Goal: Information Seeking & Learning: Find contact information

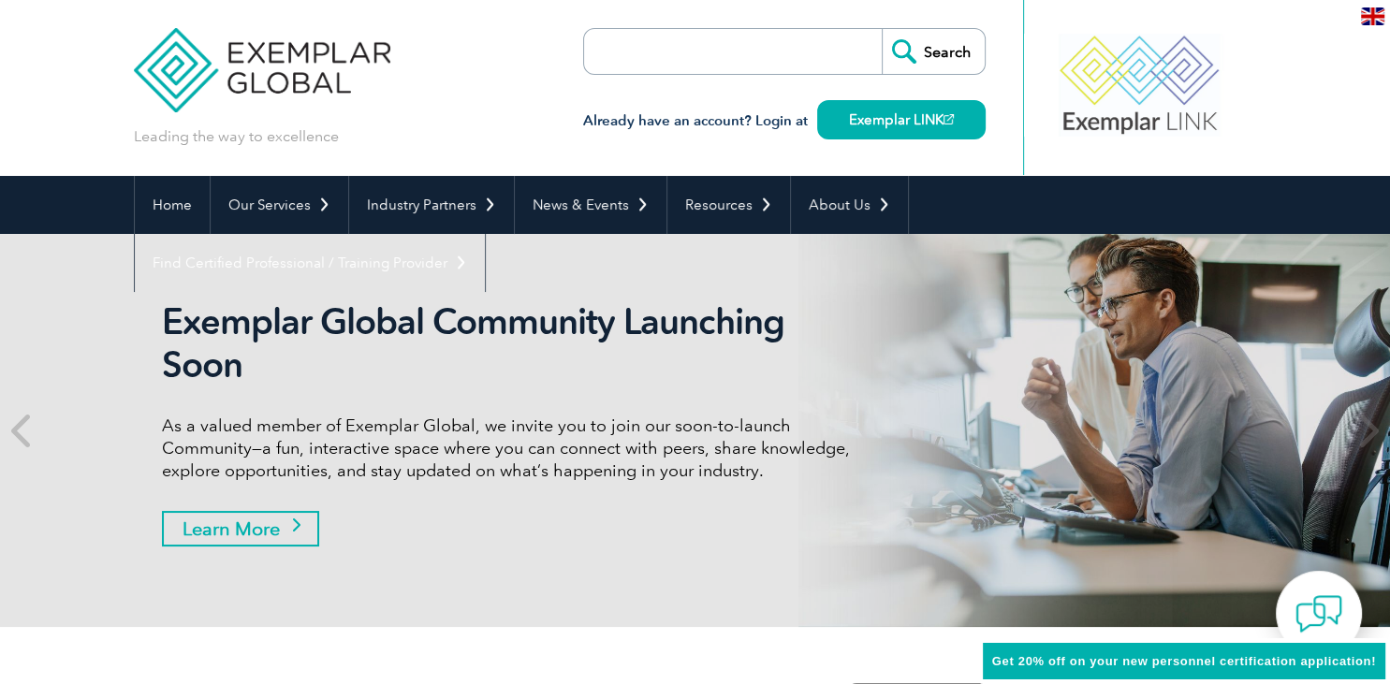
click at [283, 531] on link "Learn More" at bounding box center [240, 529] width 157 height 36
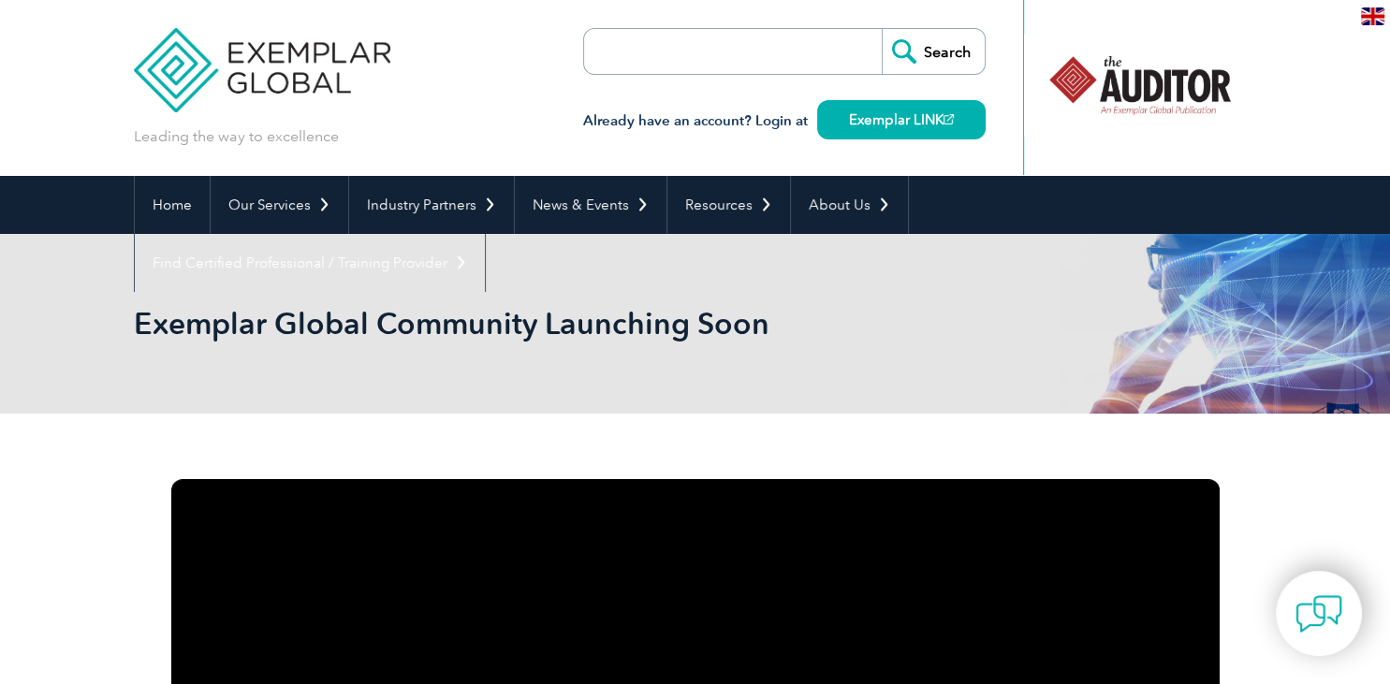
click at [643, 41] on input "search" at bounding box center [692, 51] width 197 height 45
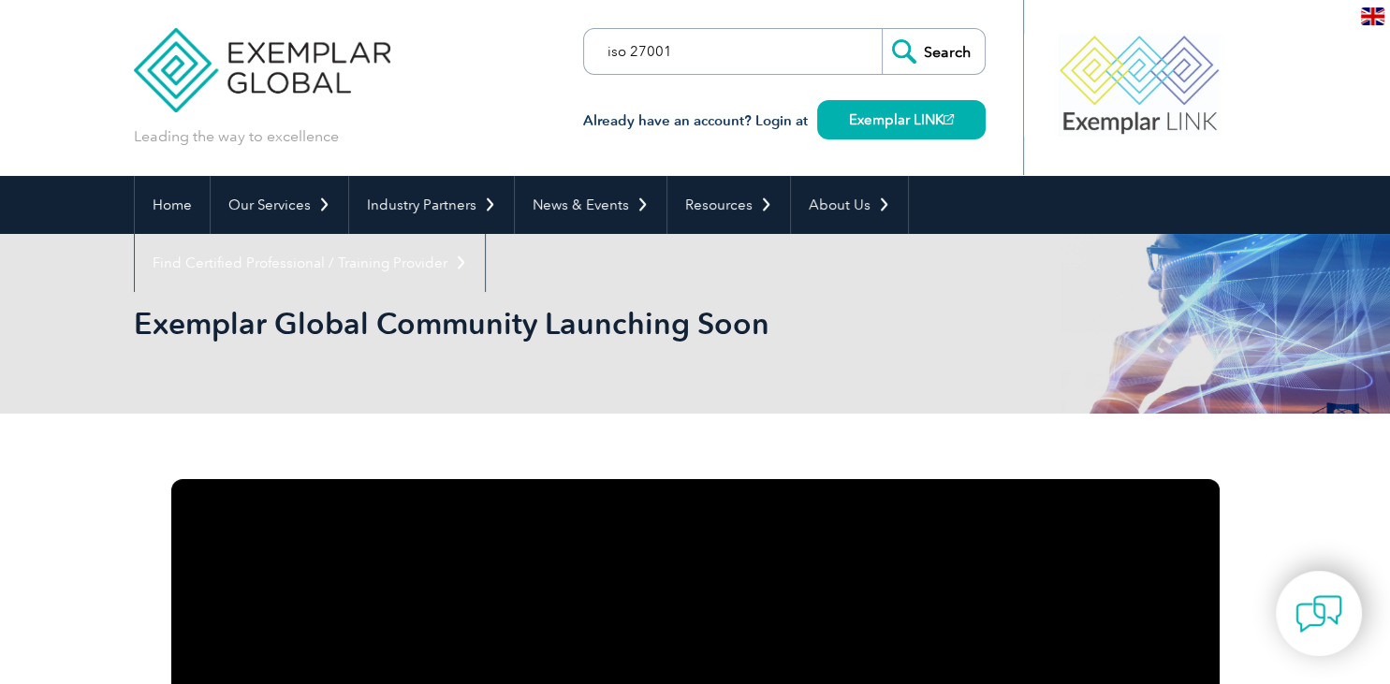
type input "iso 27001"
click at [932, 51] on input "Search" at bounding box center [933, 51] width 103 height 45
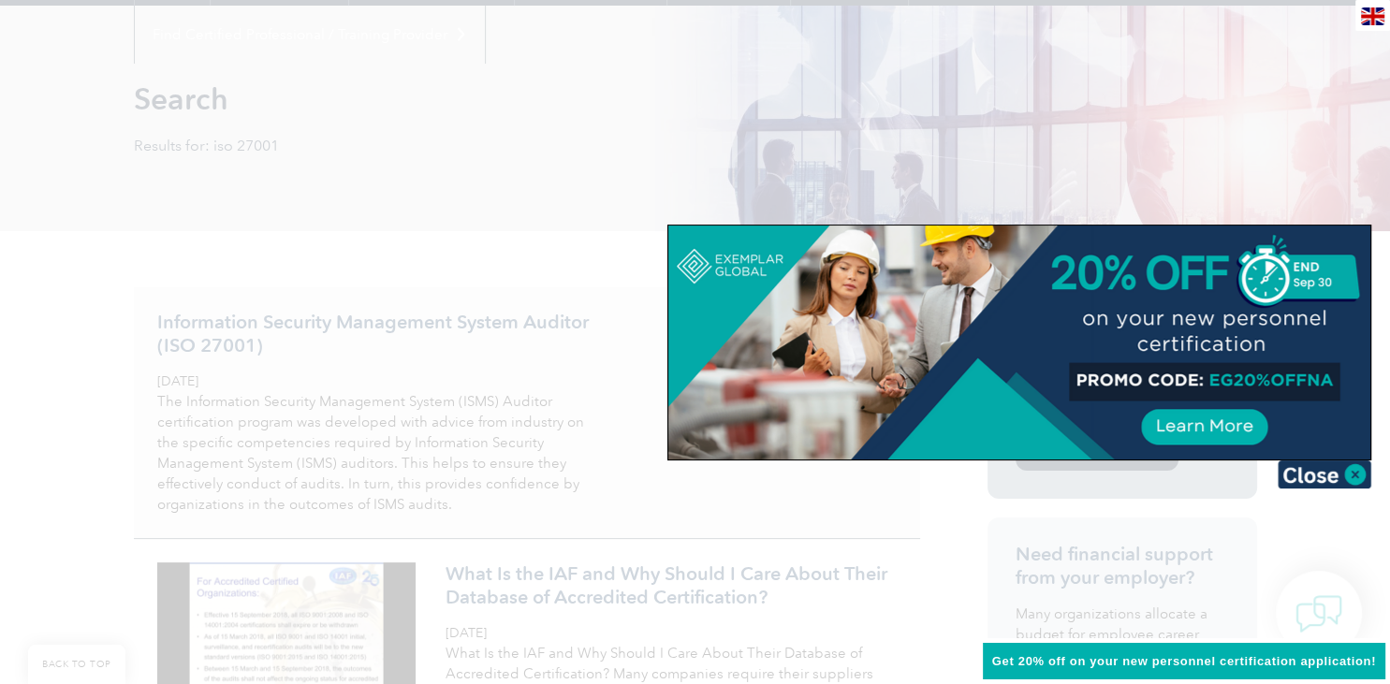
scroll to position [261, 0]
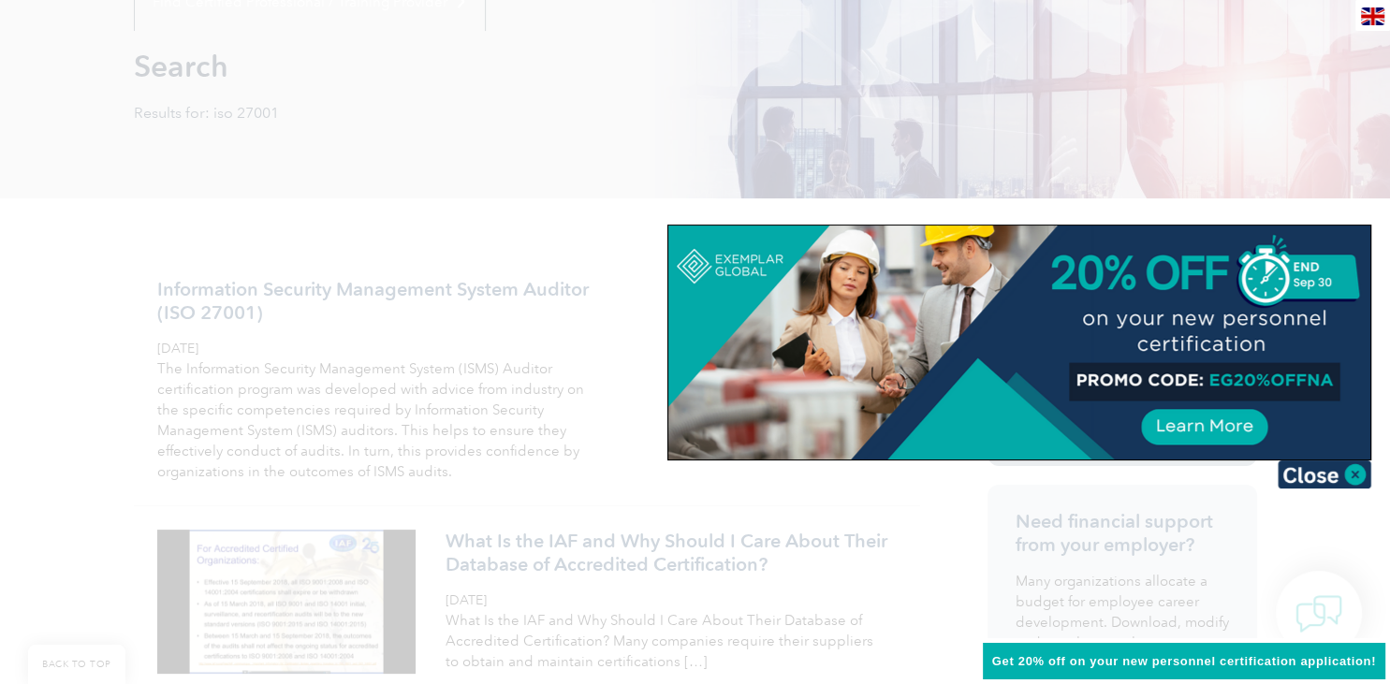
click at [963, 541] on div at bounding box center [695, 342] width 1390 height 684
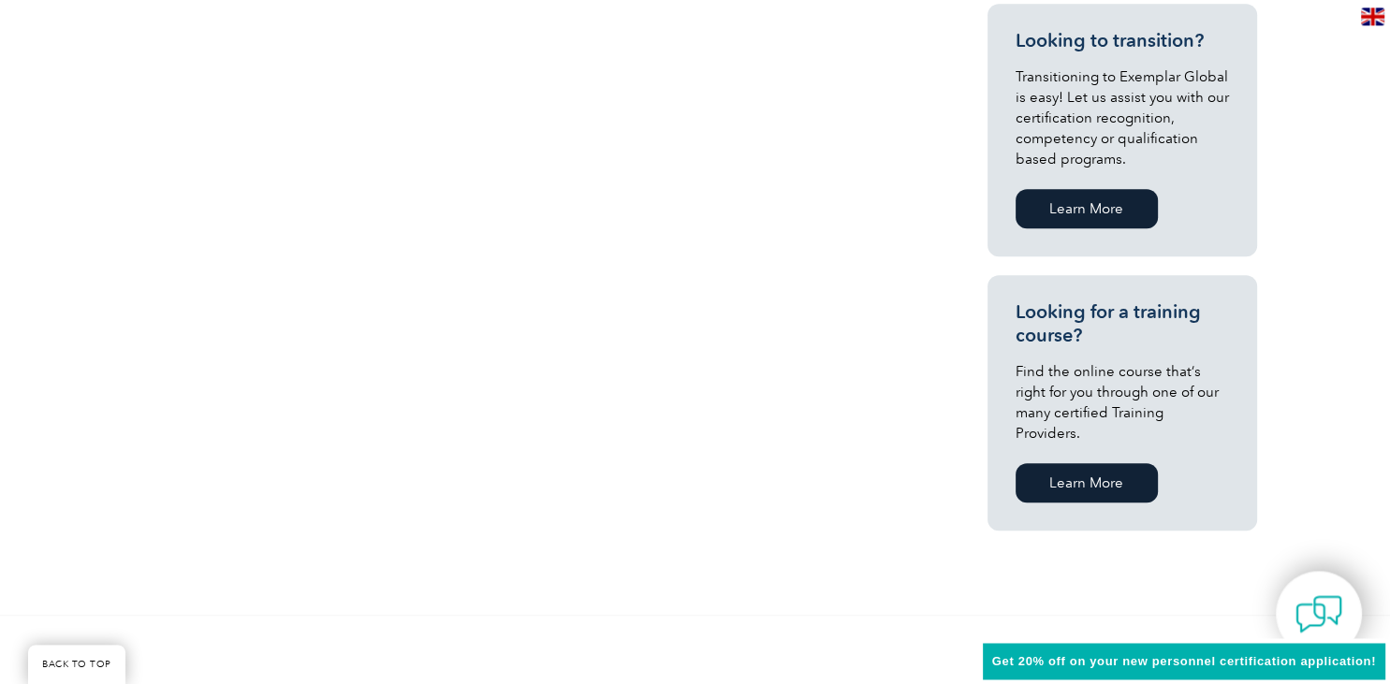
scroll to position [1063, 0]
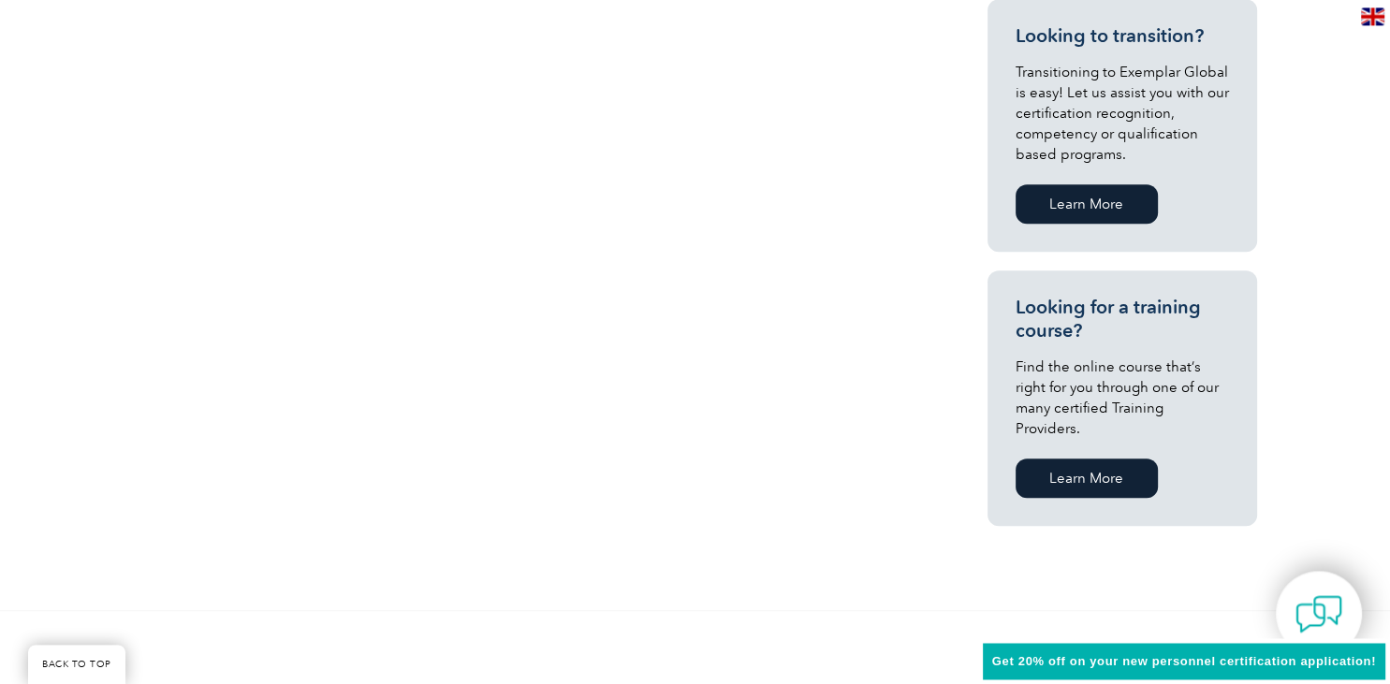
click at [1101, 459] on link "Learn More" at bounding box center [1087, 478] width 142 height 39
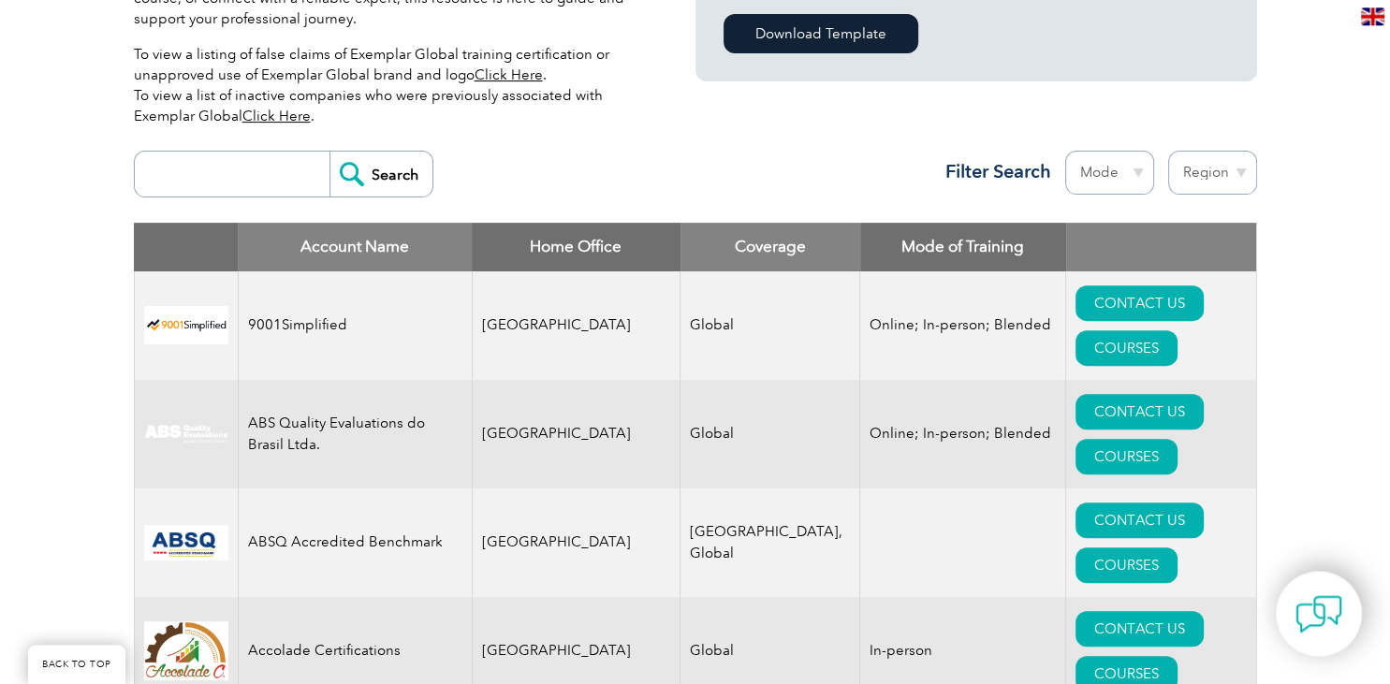
scroll to position [601, 0]
click at [272, 169] on input "search" at bounding box center [236, 173] width 185 height 45
type input "p"
type input "india"
click at [411, 177] on input "Search" at bounding box center [381, 173] width 103 height 45
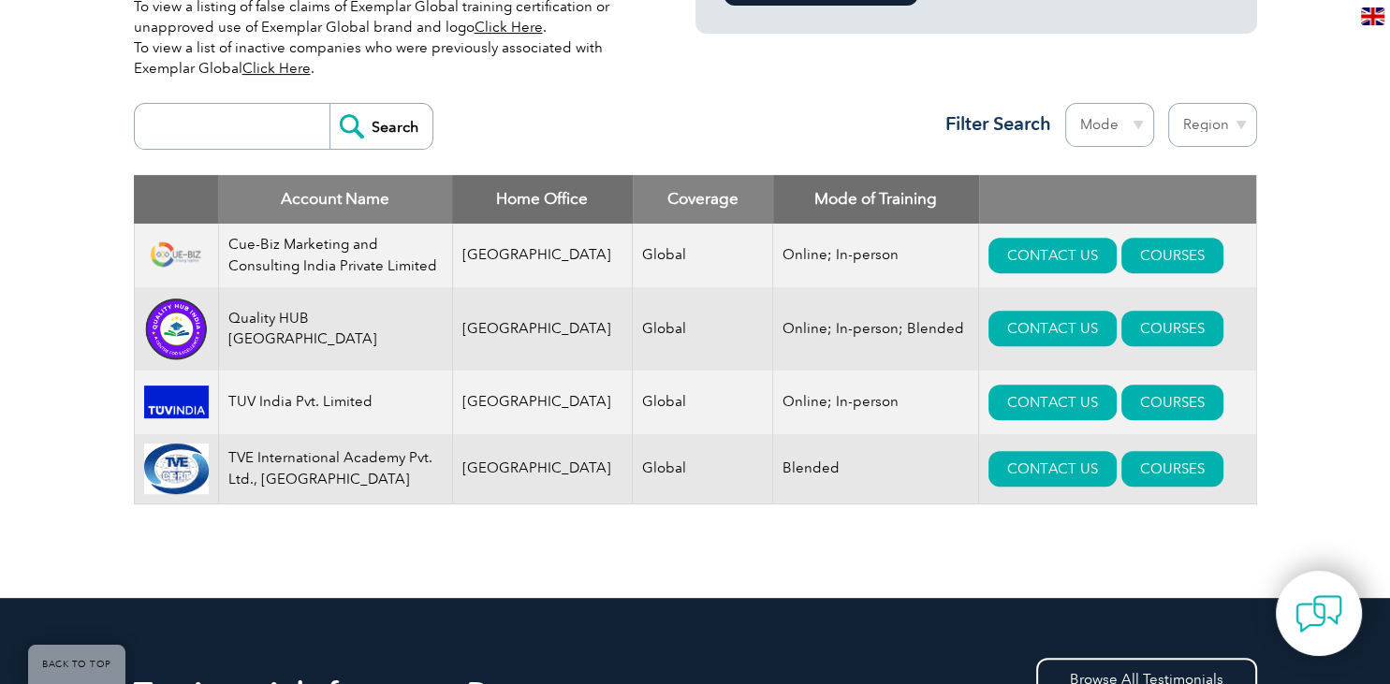
scroll to position [648, 0]
click at [281, 128] on input "search" at bounding box center [236, 126] width 185 height 45
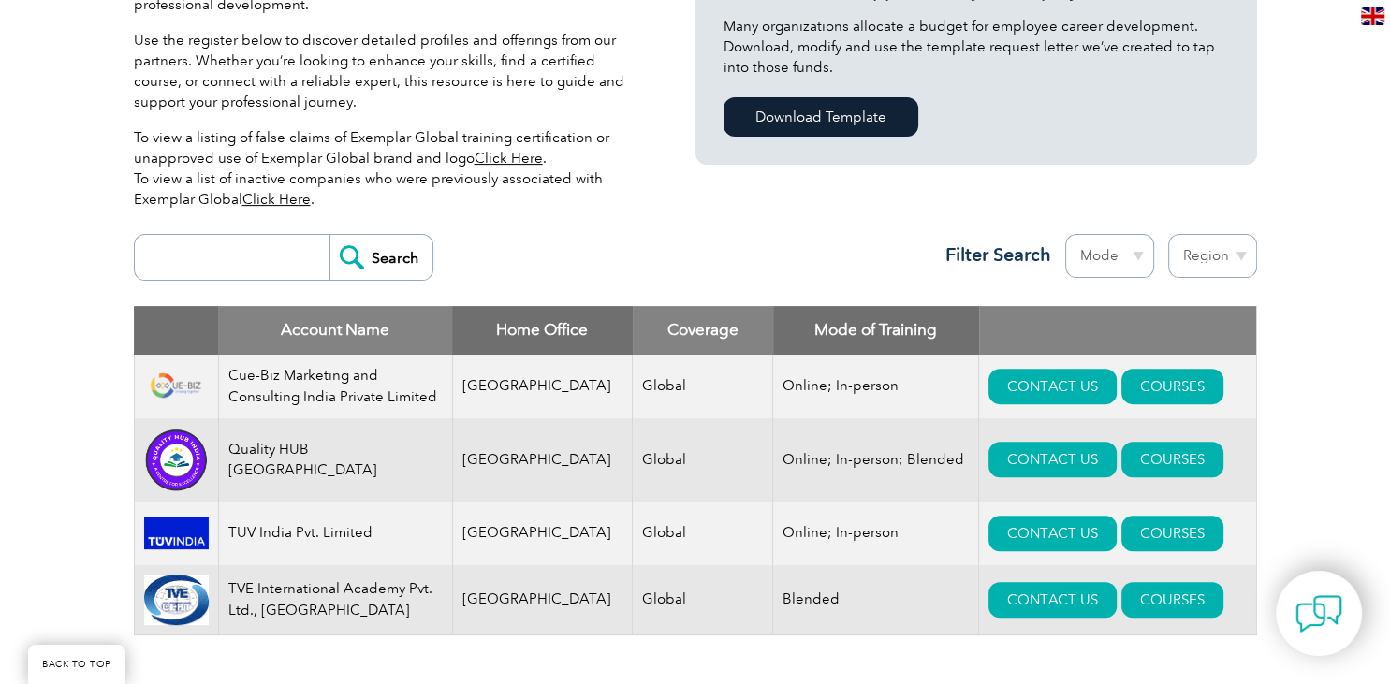
scroll to position [513, 0]
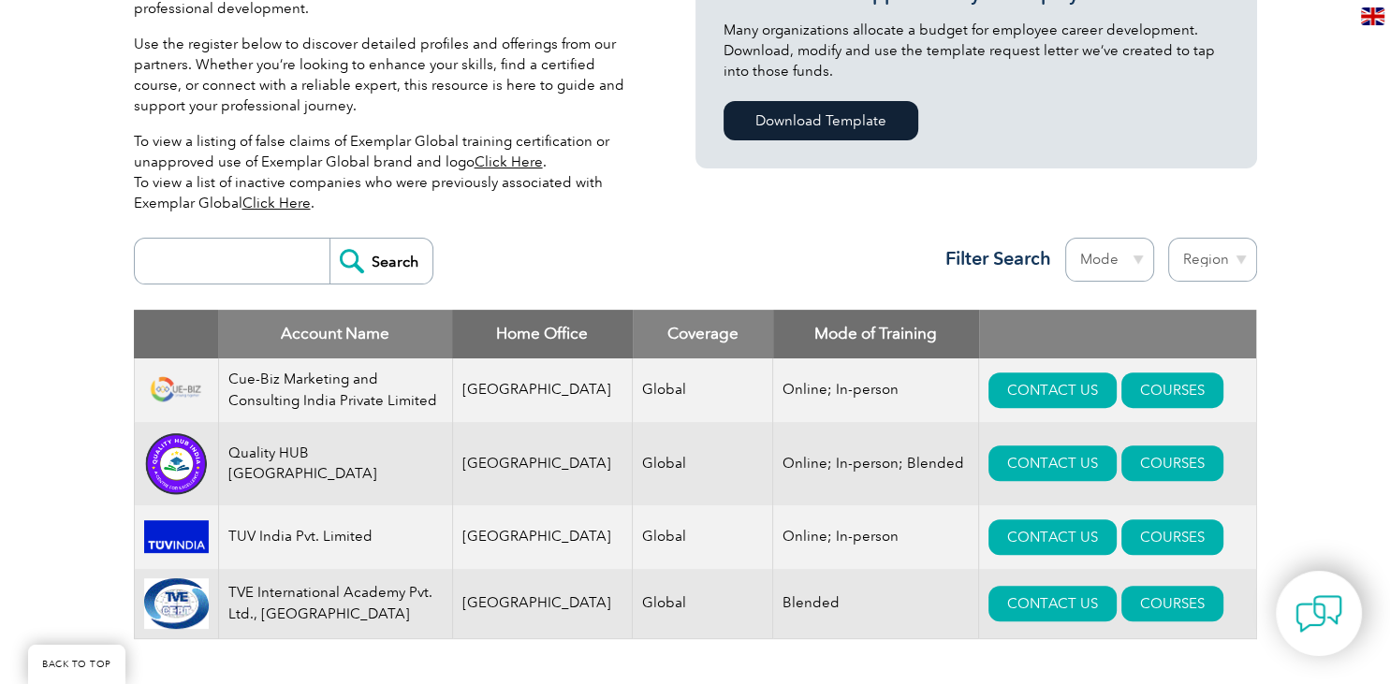
click at [281, 248] on input "search" at bounding box center [236, 261] width 185 height 45
type input "pecb"
click at [424, 264] on input "Search" at bounding box center [381, 261] width 103 height 45
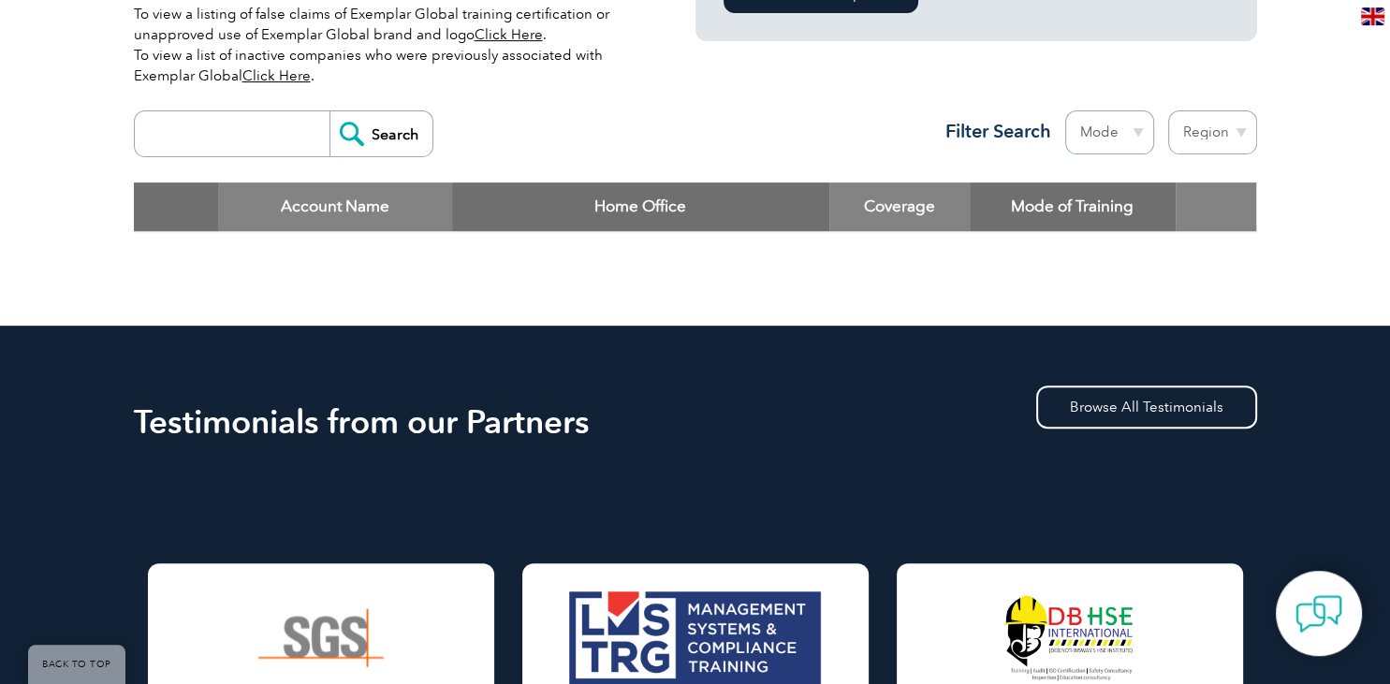
scroll to position [656, 0]
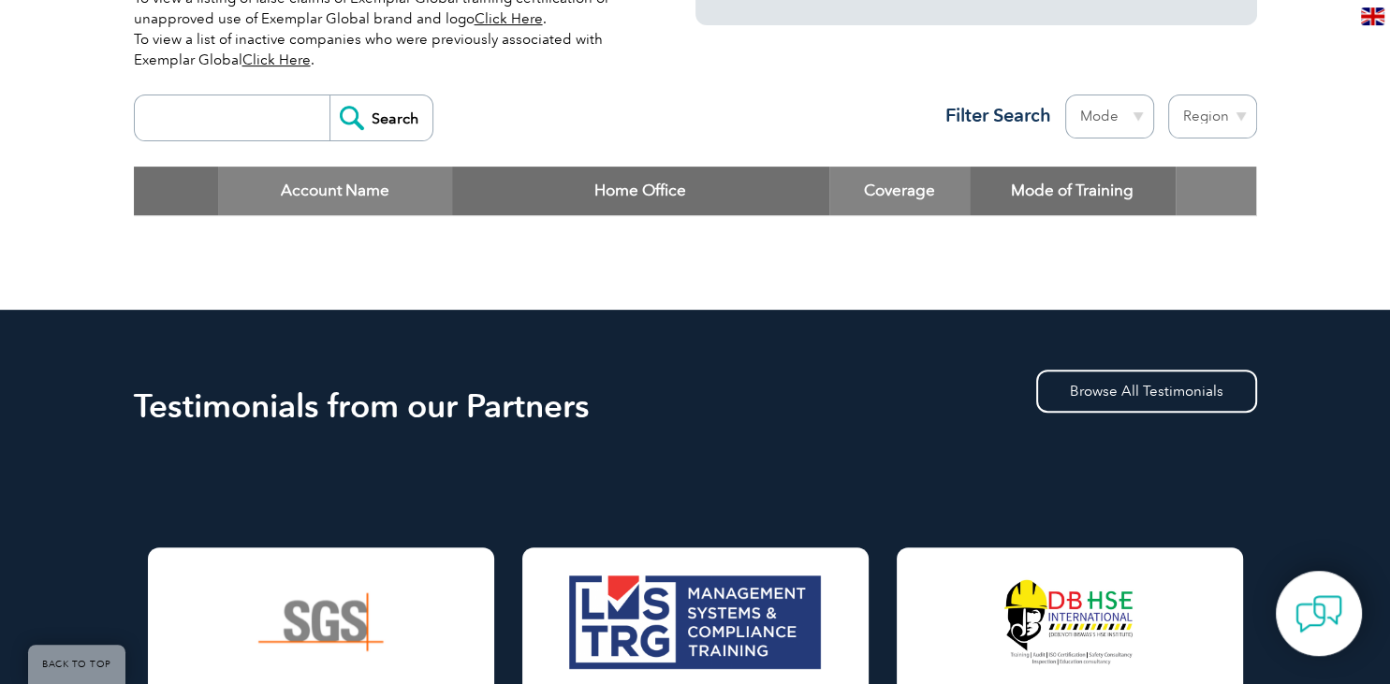
click at [287, 107] on input "search" at bounding box center [236, 117] width 185 height 45
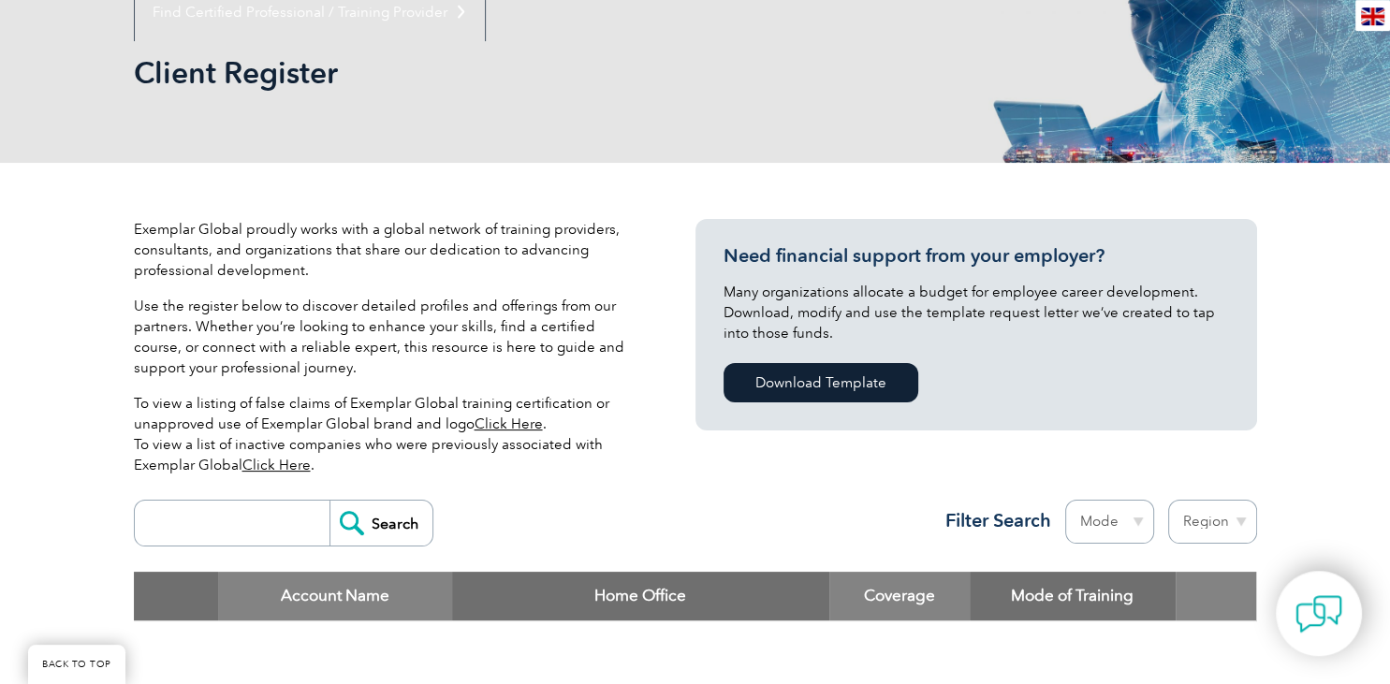
scroll to position [246, 0]
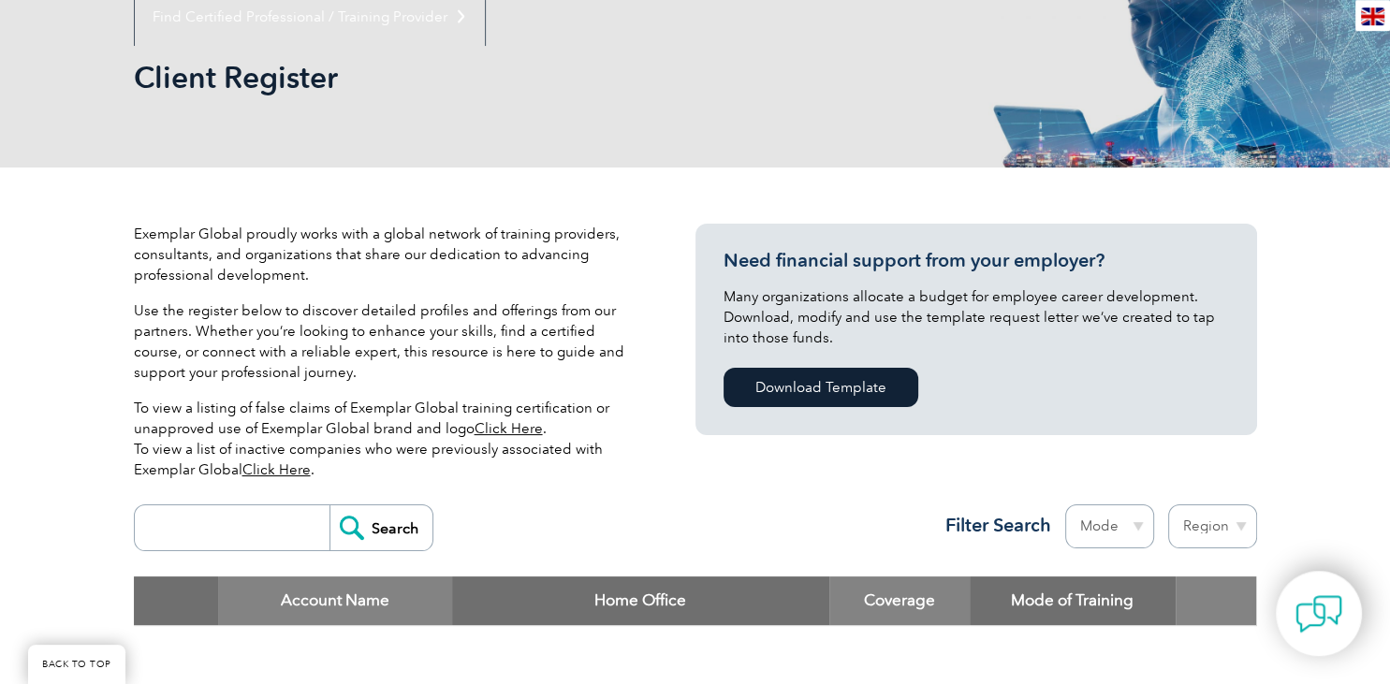
click at [913, 465] on div "Exemplar Global proudly works with a global network of training providers, cons…" at bounding box center [695, 444] width 1123 height 552
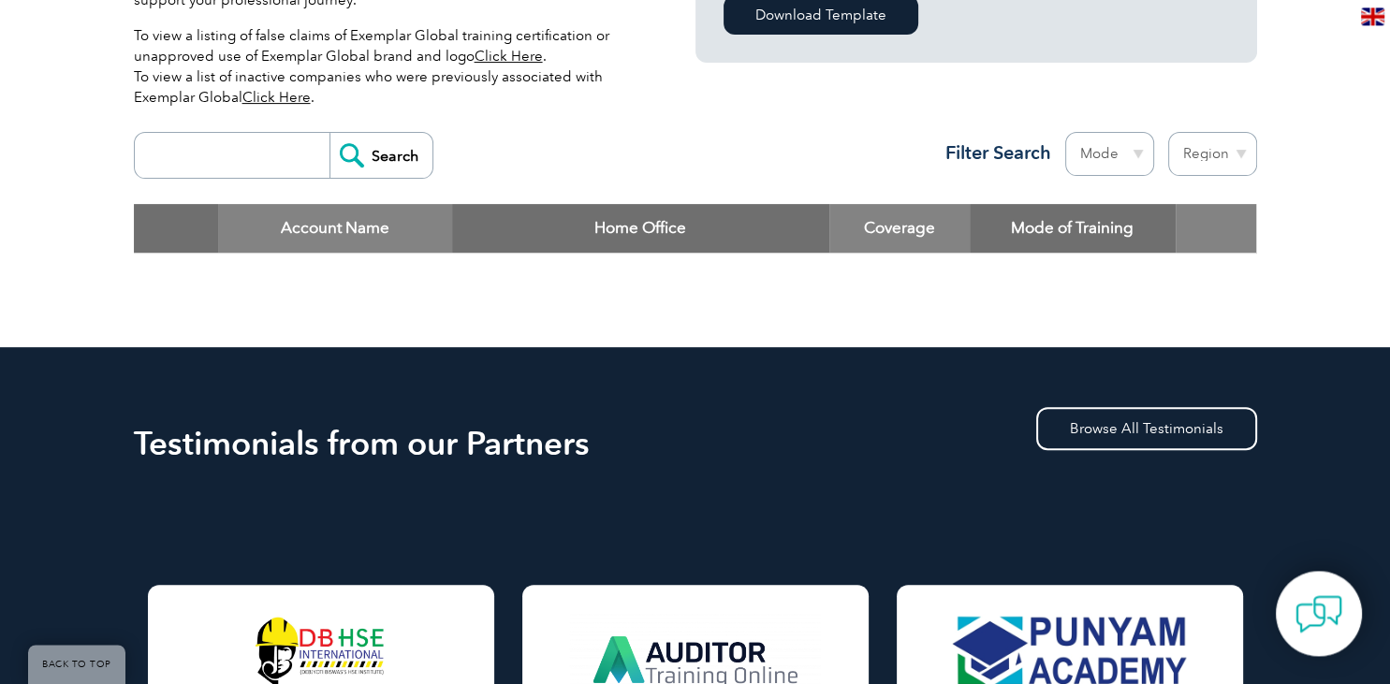
scroll to position [607, 0]
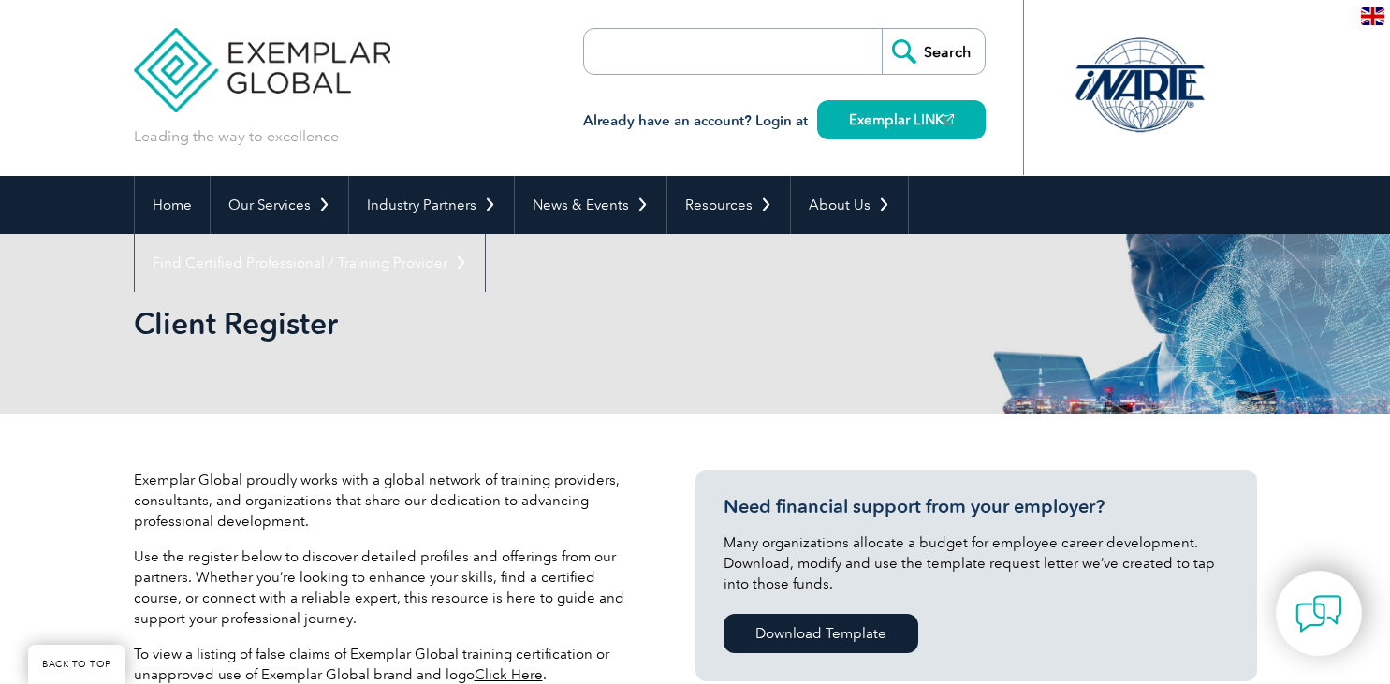
scroll to position [606, 0]
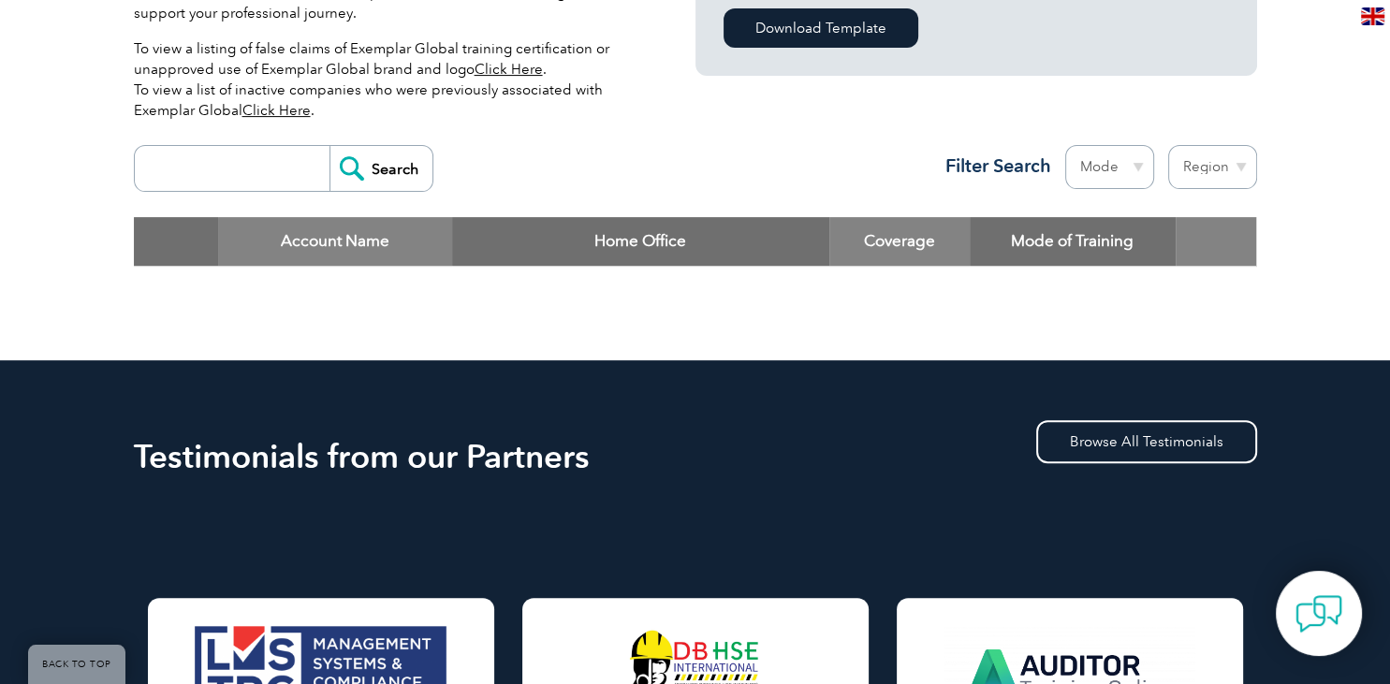
click at [289, 202] on div "Search Region Australia Bahrain Bangladesh Brazil Canada Colombia Dominican Rep…" at bounding box center [695, 176] width 1123 height 81
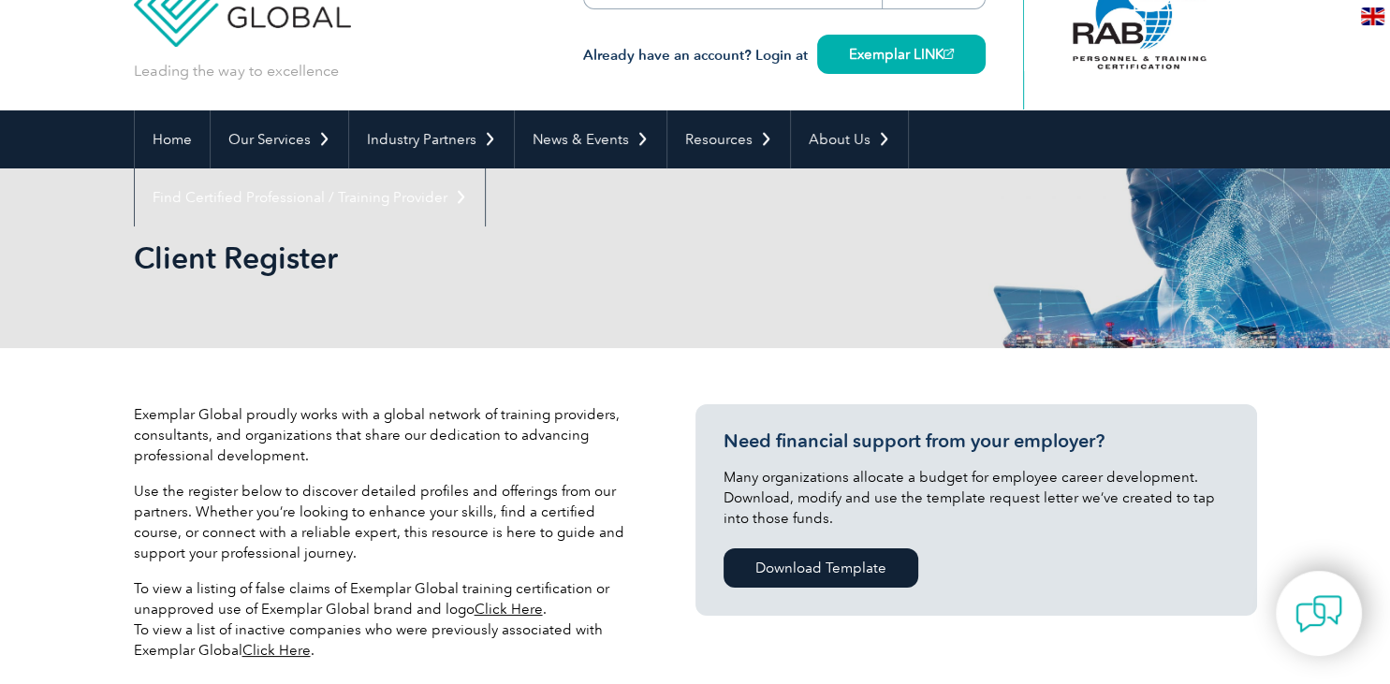
scroll to position [74, 0]
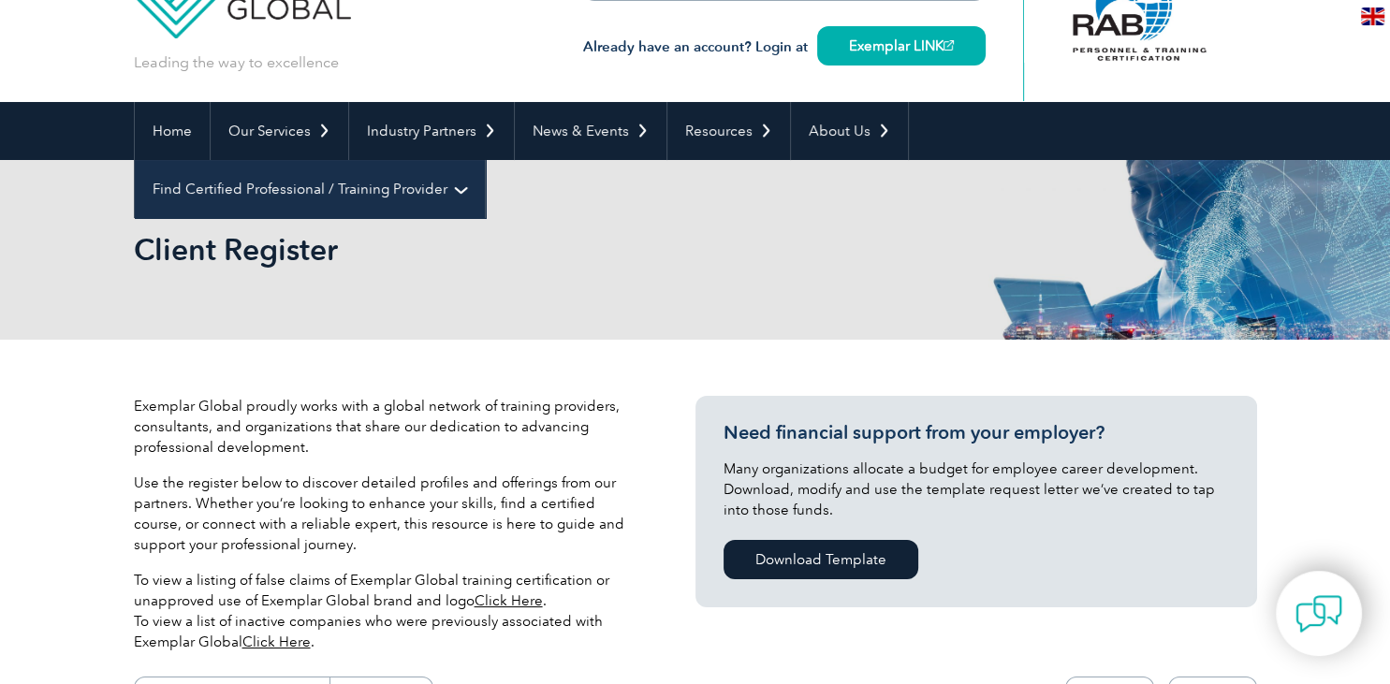
click at [485, 160] on link "Find Certified Professional / Training Provider" at bounding box center [310, 189] width 350 height 58
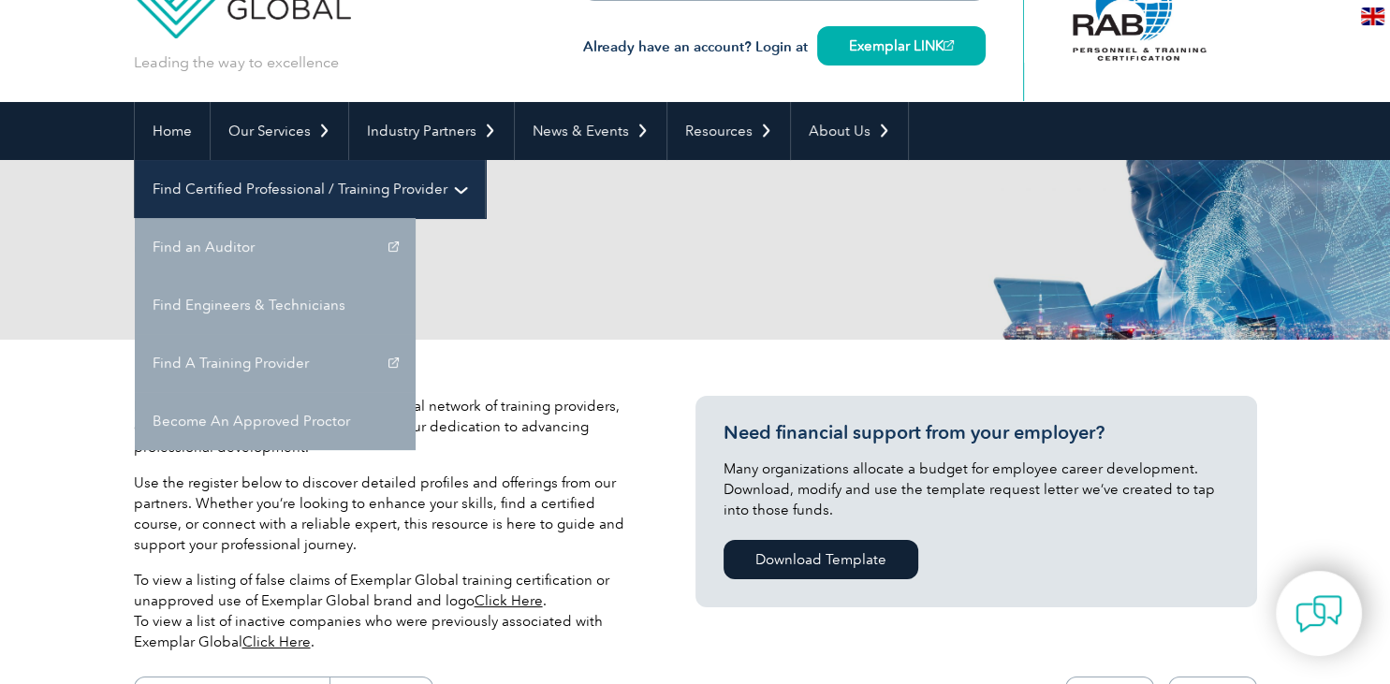
scroll to position [0, 0]
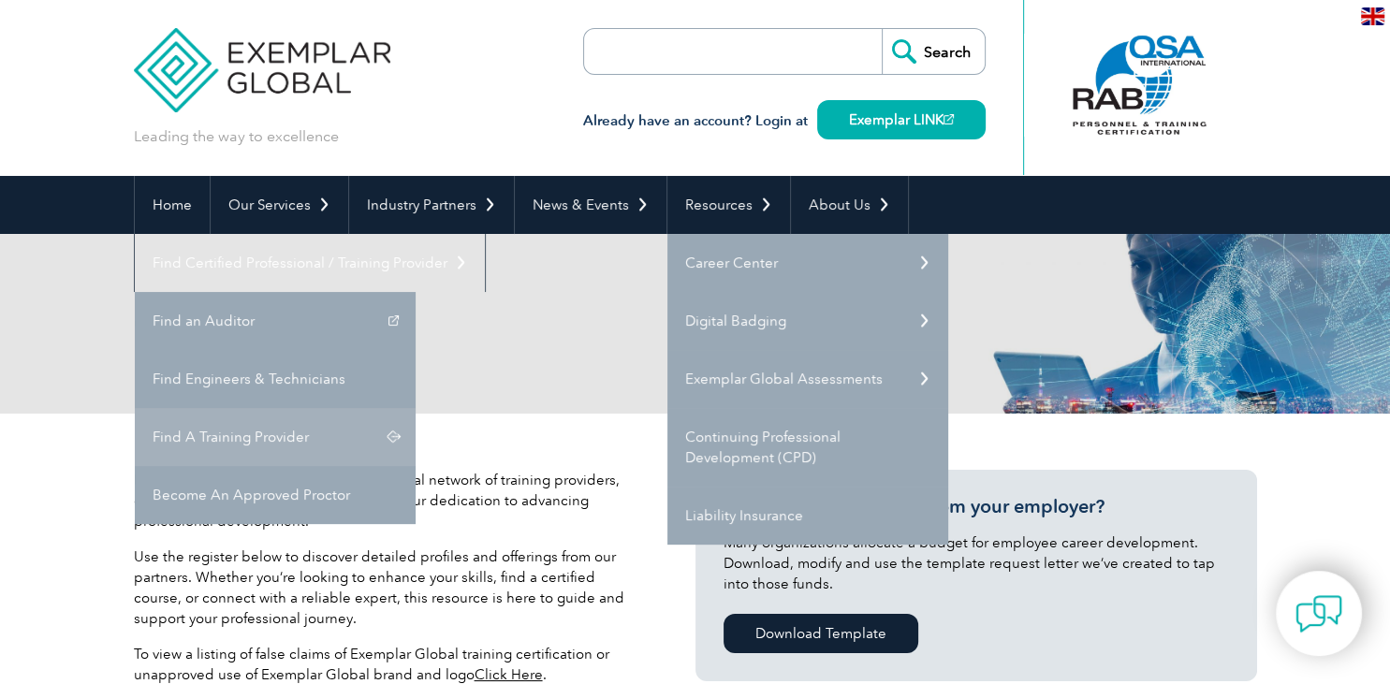
click at [416, 408] on link "Find A Training Provider" at bounding box center [275, 437] width 281 height 58
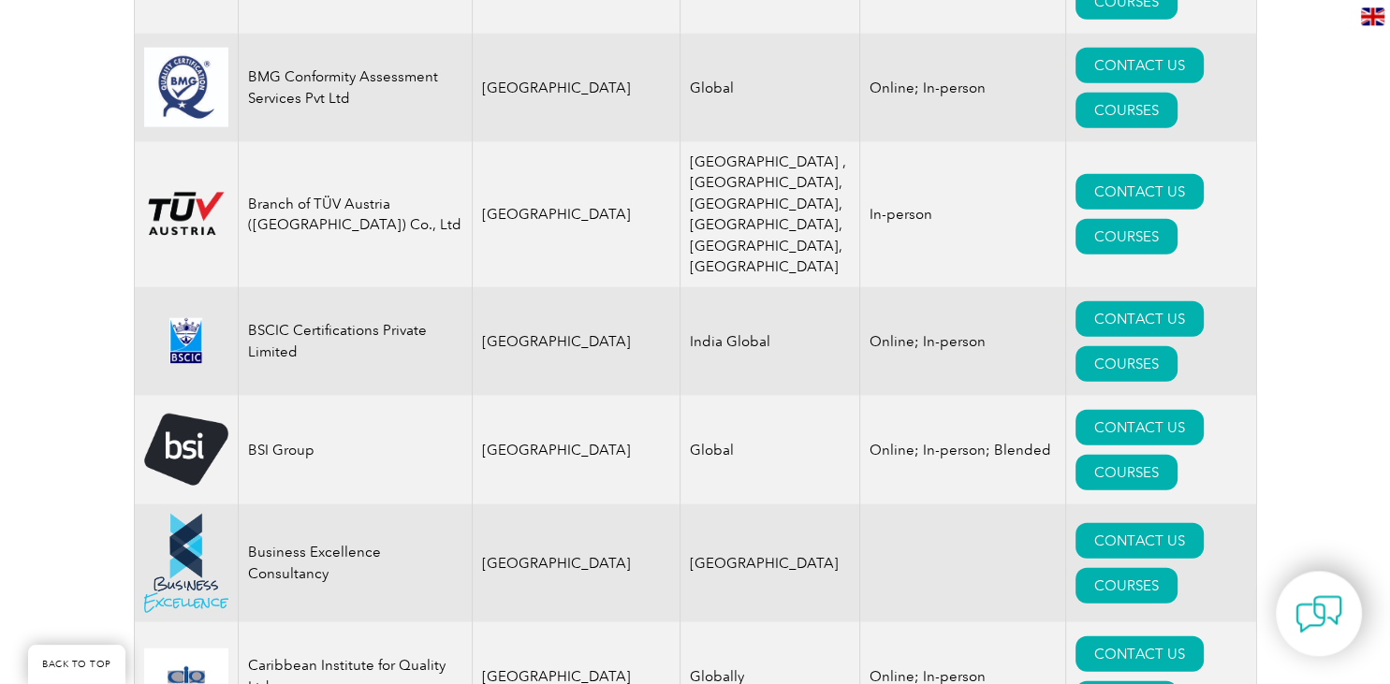
scroll to position [4460, 0]
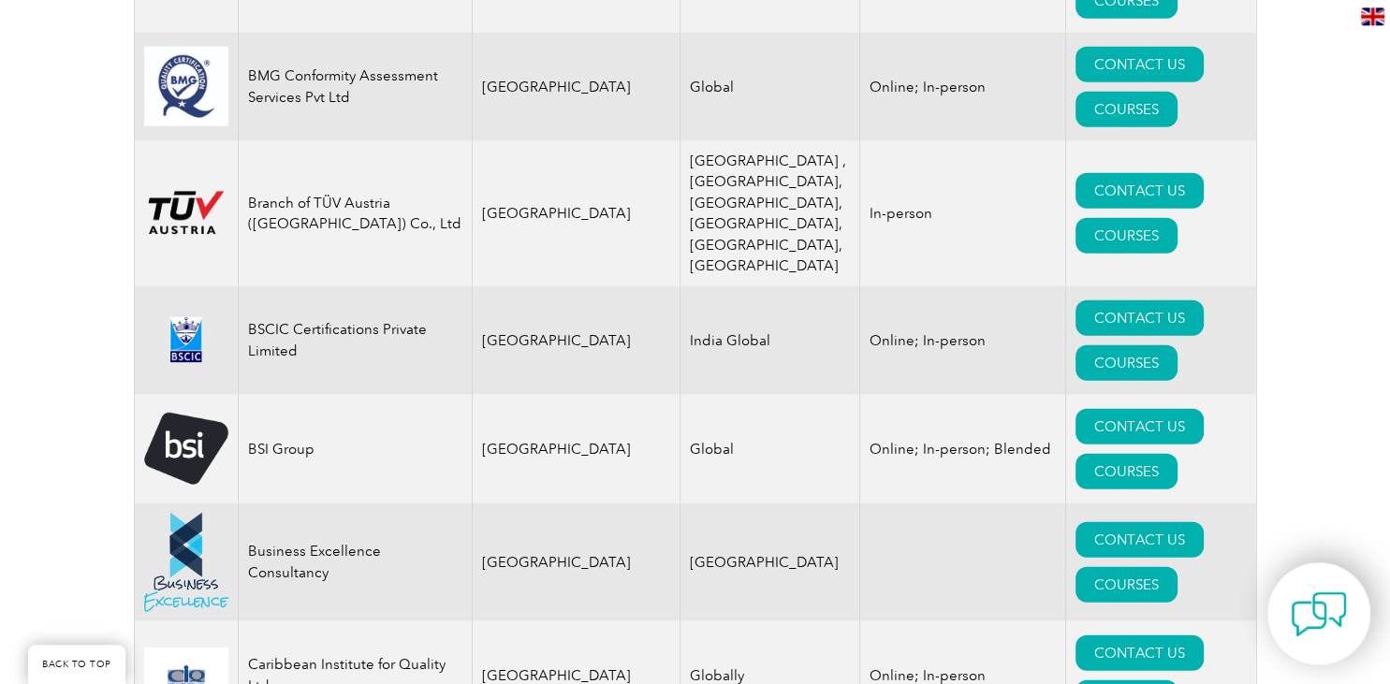
click at [1307, 575] on div at bounding box center [1319, 614] width 103 height 102
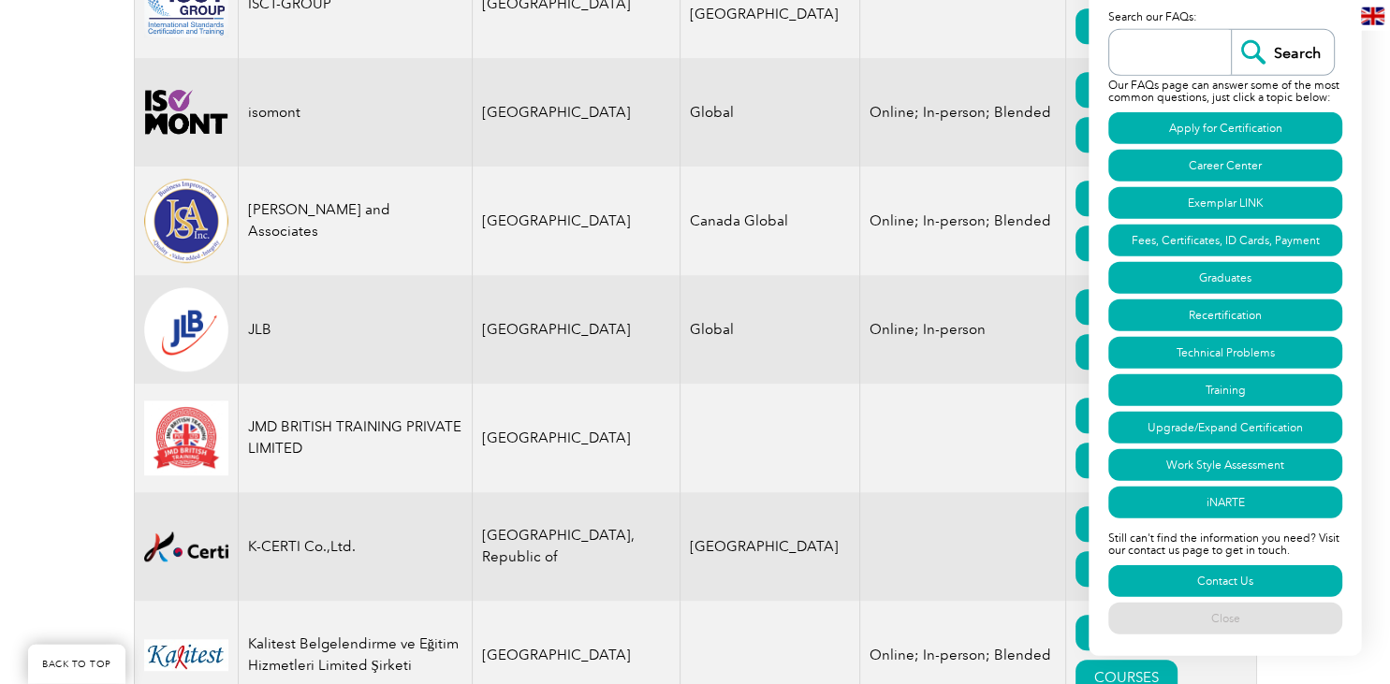
scroll to position [15291, 0]
